Goal: Navigation & Orientation: Find specific page/section

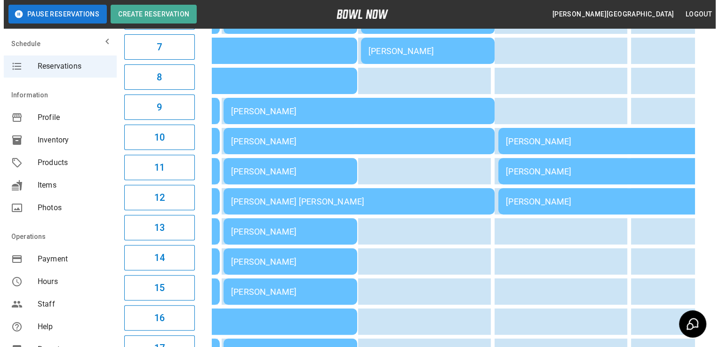
scroll to position [287, 0]
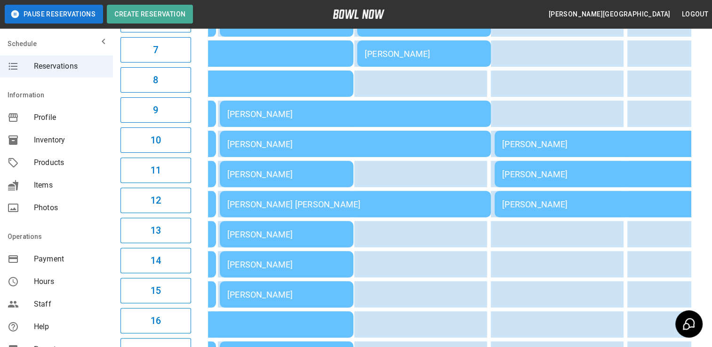
click at [583, 145] on div "[PERSON_NAME]" at bounding box center [630, 144] width 256 height 10
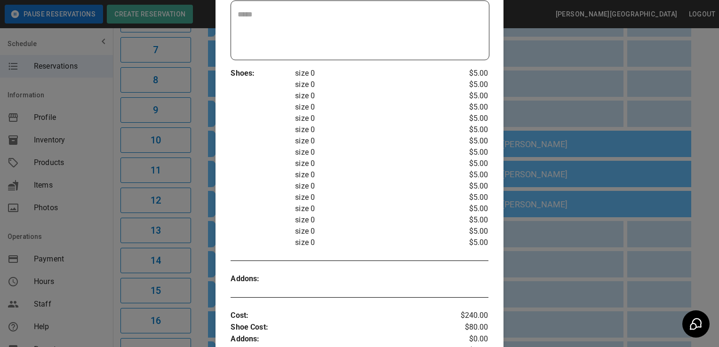
scroll to position [224, 0]
click at [557, 98] on div at bounding box center [359, 173] width 719 height 347
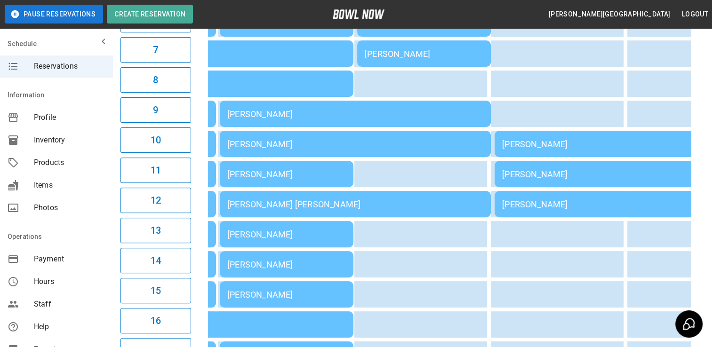
click at [549, 149] on div "[PERSON_NAME]" at bounding box center [630, 144] width 256 height 10
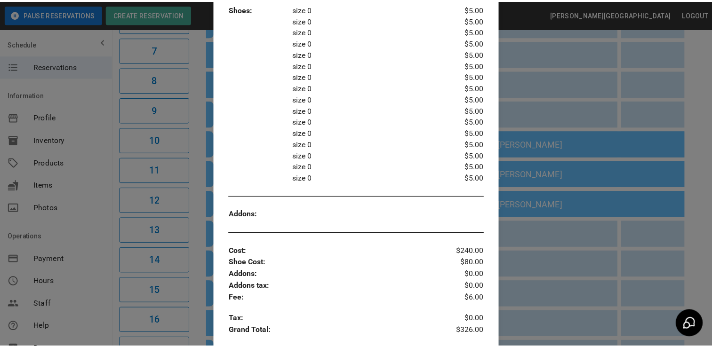
scroll to position [289, 0]
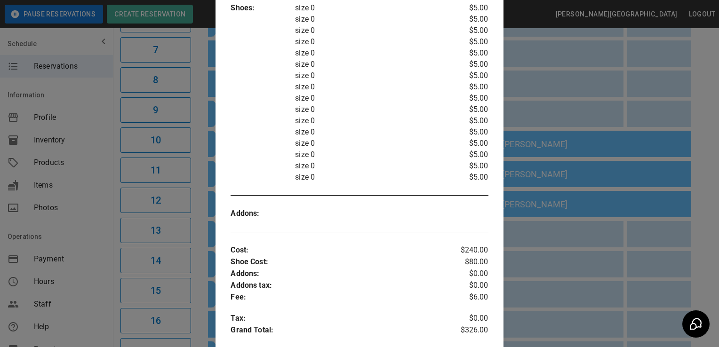
click at [584, 96] on div at bounding box center [359, 173] width 719 height 347
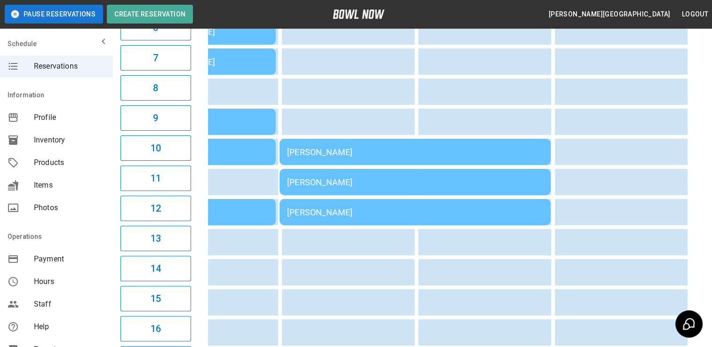
scroll to position [0, 350]
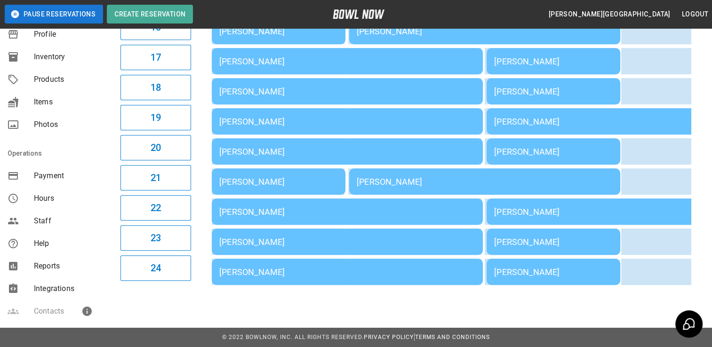
click at [60, 268] on span "Reports" at bounding box center [70, 266] width 72 height 11
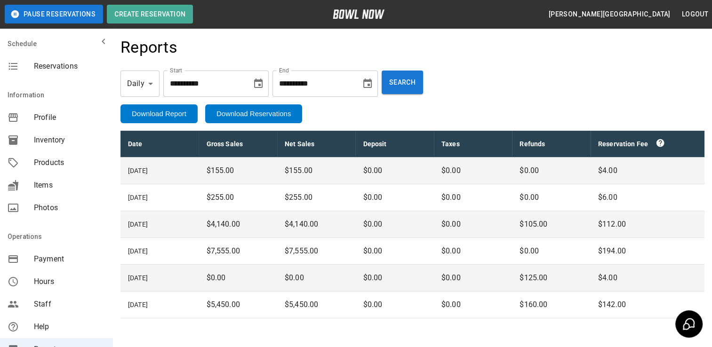
click at [55, 67] on span "Reservations" at bounding box center [70, 66] width 72 height 11
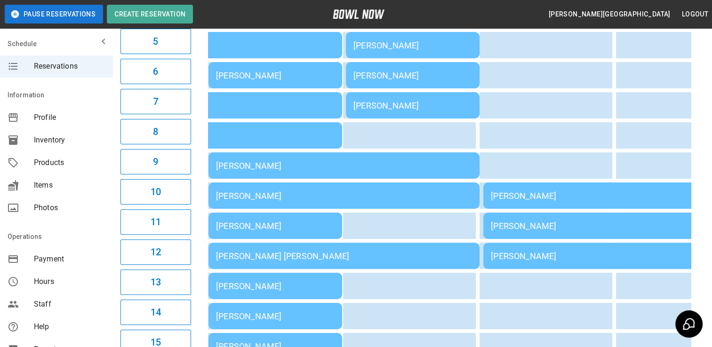
scroll to position [234, 0]
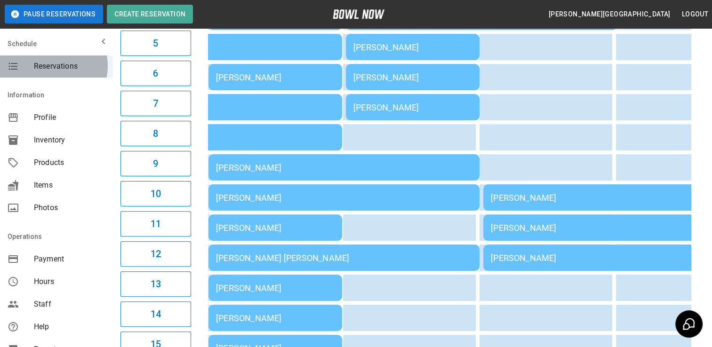
click at [51, 66] on span "Reservations" at bounding box center [70, 66] width 72 height 11
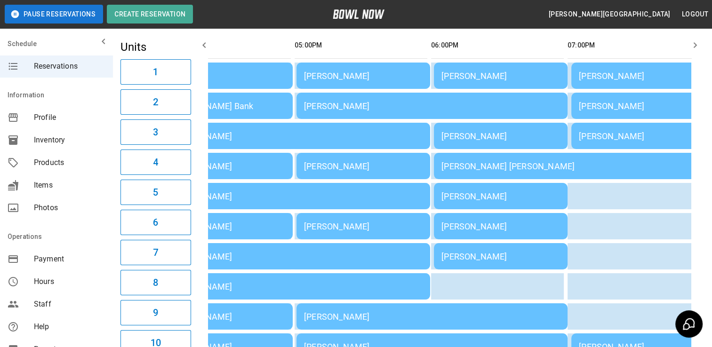
scroll to position [117, 0]
